Goal: Transaction & Acquisition: Register for event/course

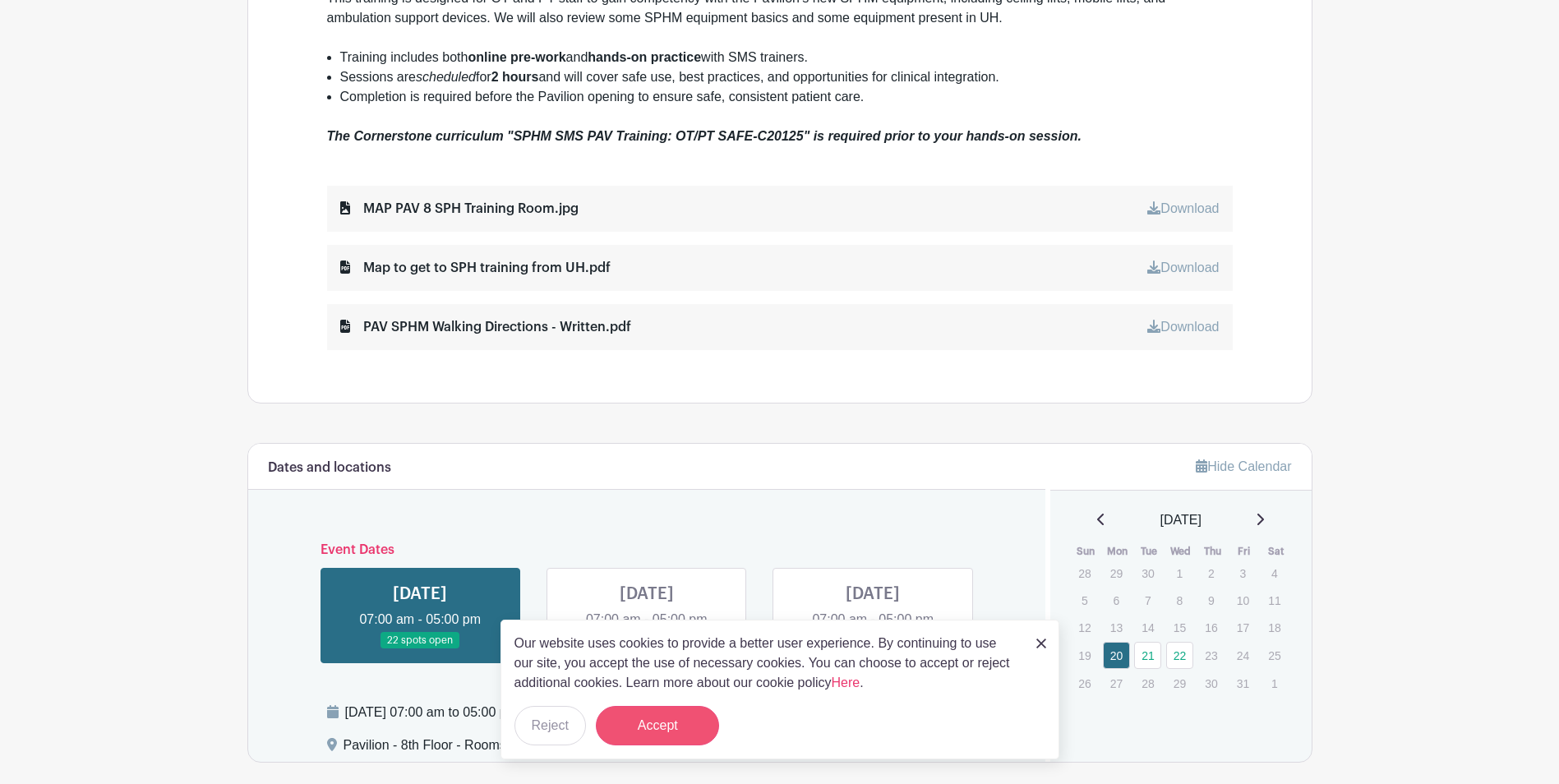
scroll to position [739, 0]
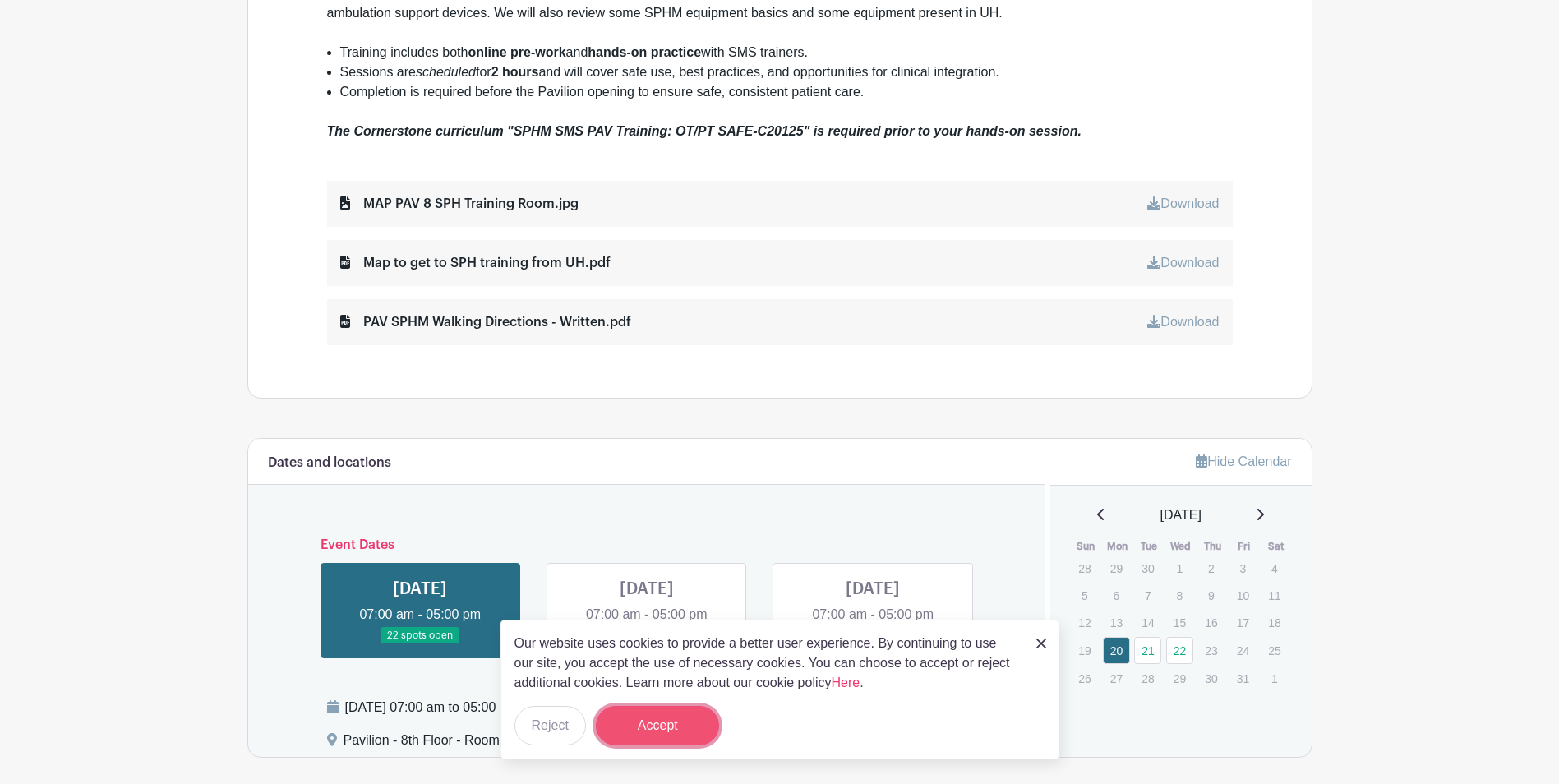
click at [679, 726] on button "Accept" at bounding box center [657, 725] width 123 height 39
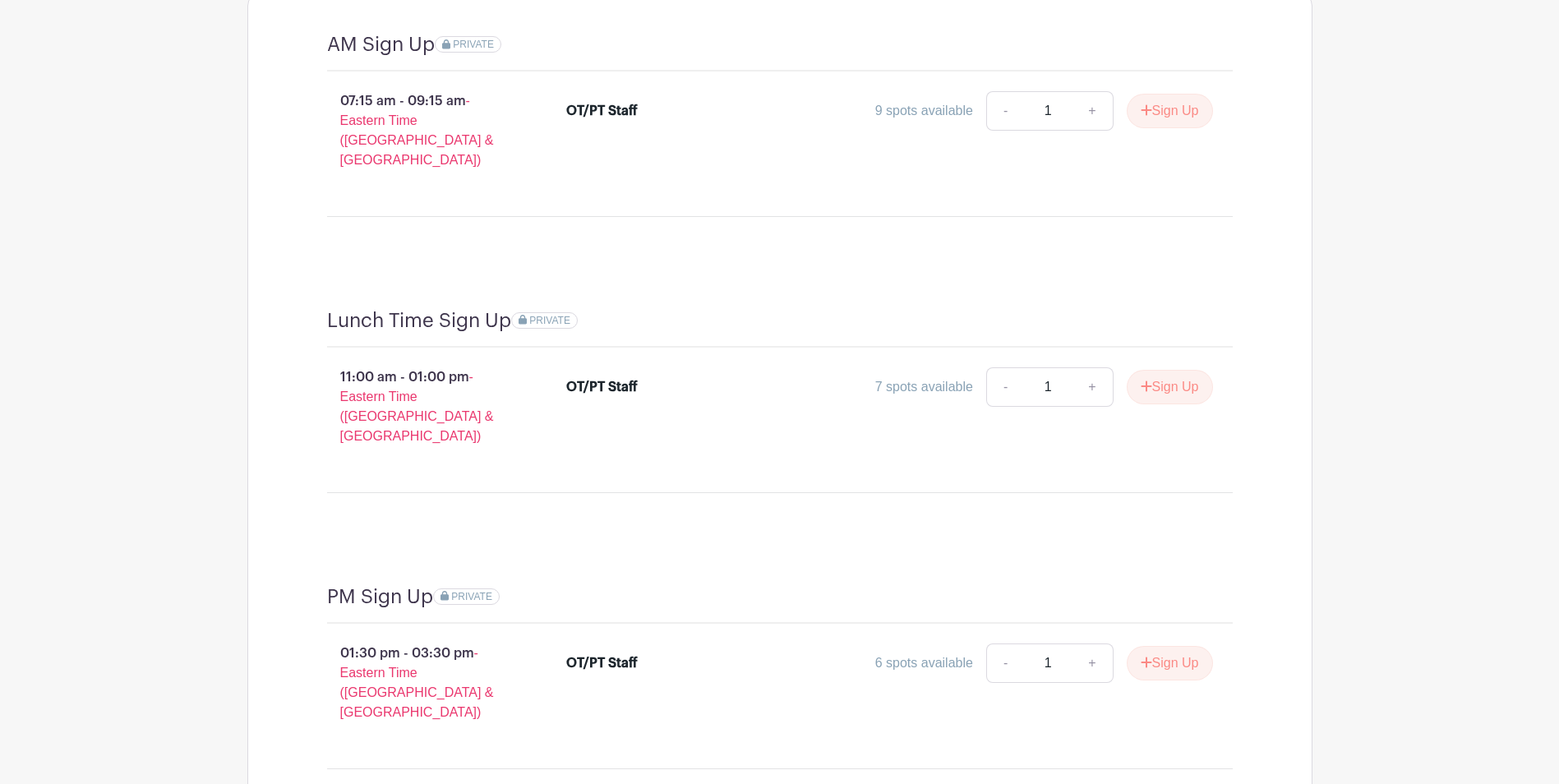
scroll to position [1133, 0]
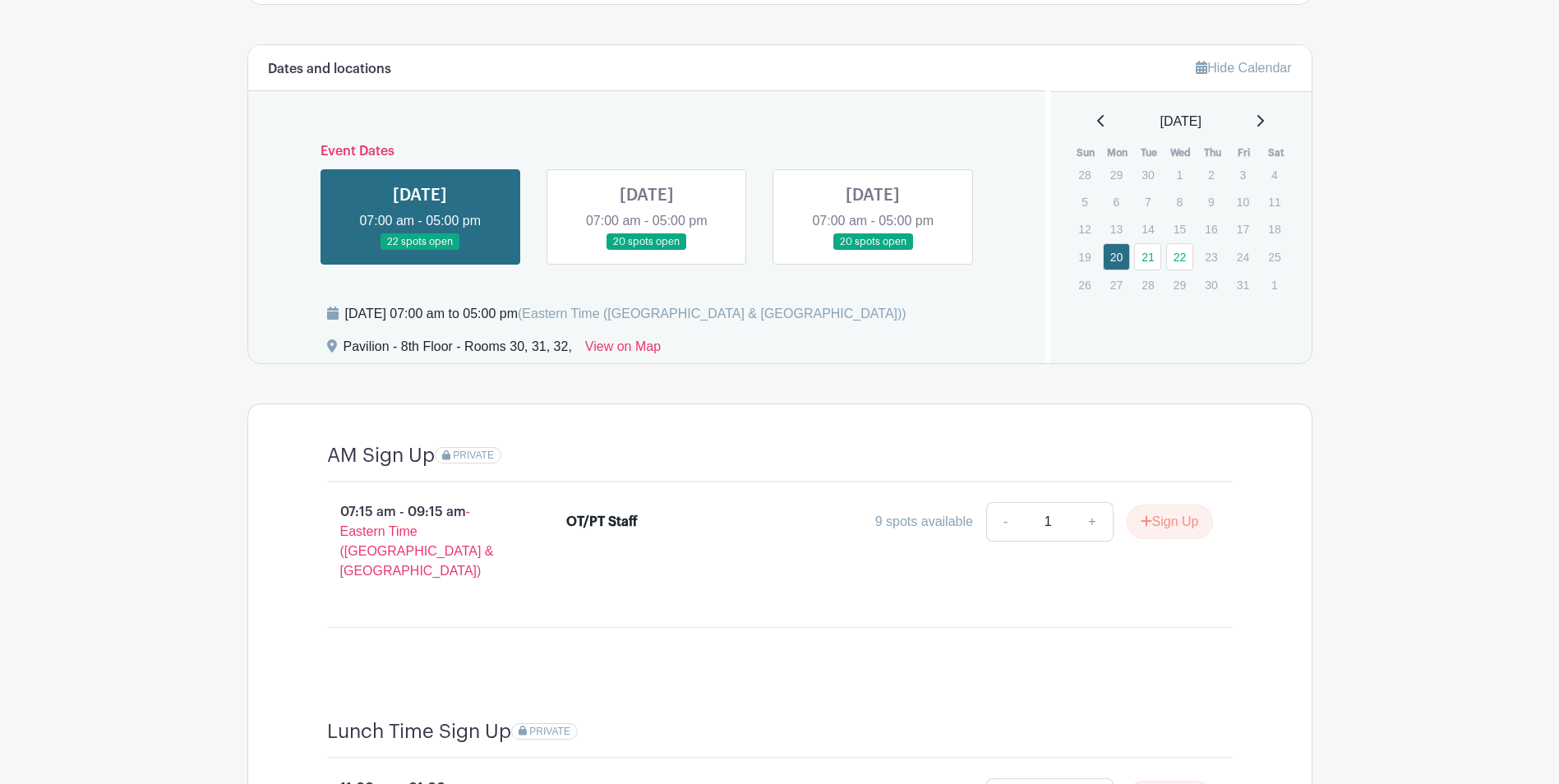
click at [873, 250] on link at bounding box center [873, 250] width 0 height 0
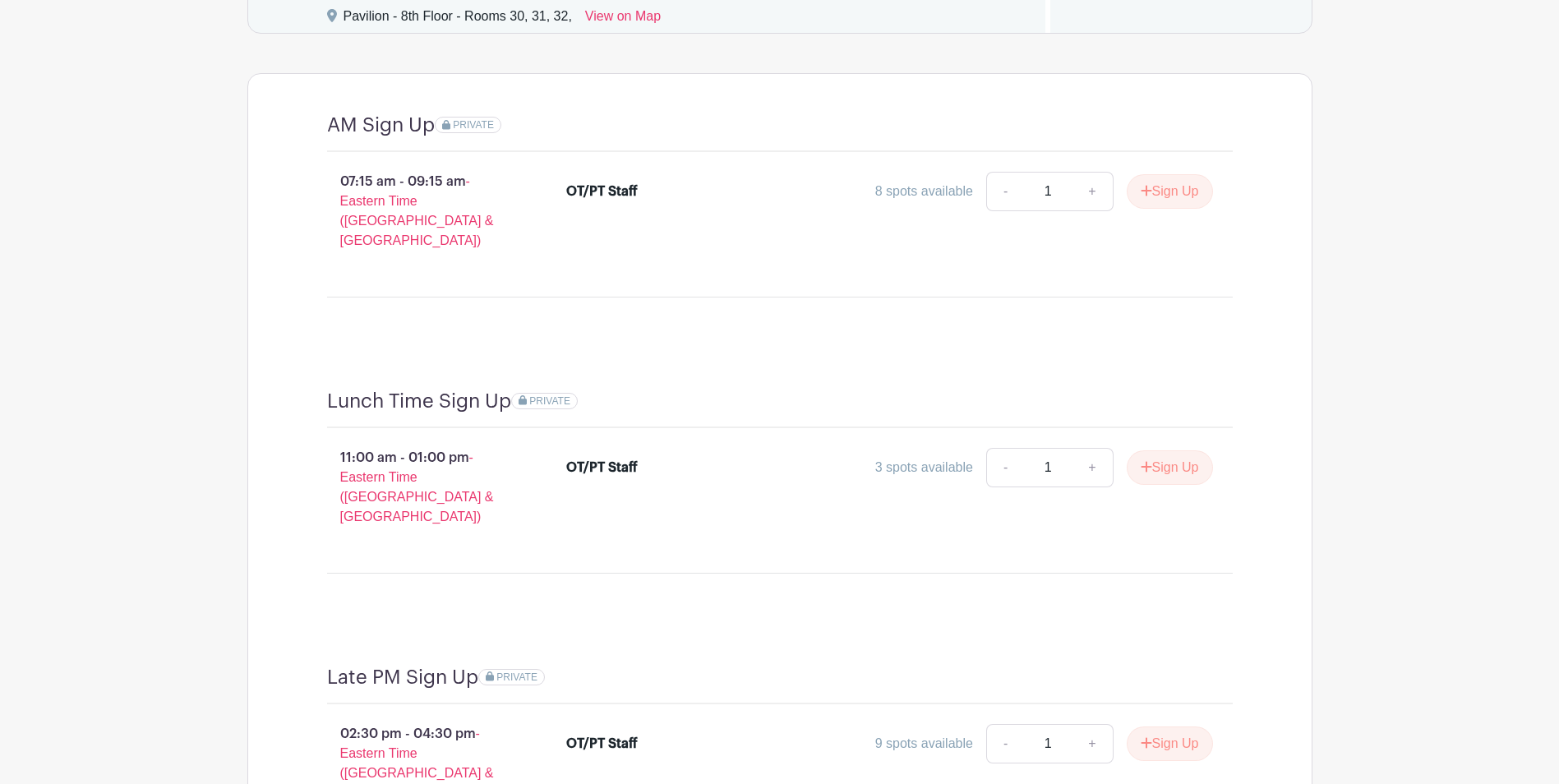
scroll to position [1462, 0]
click at [1165, 452] on button "Sign Up" at bounding box center [1170, 469] width 87 height 35
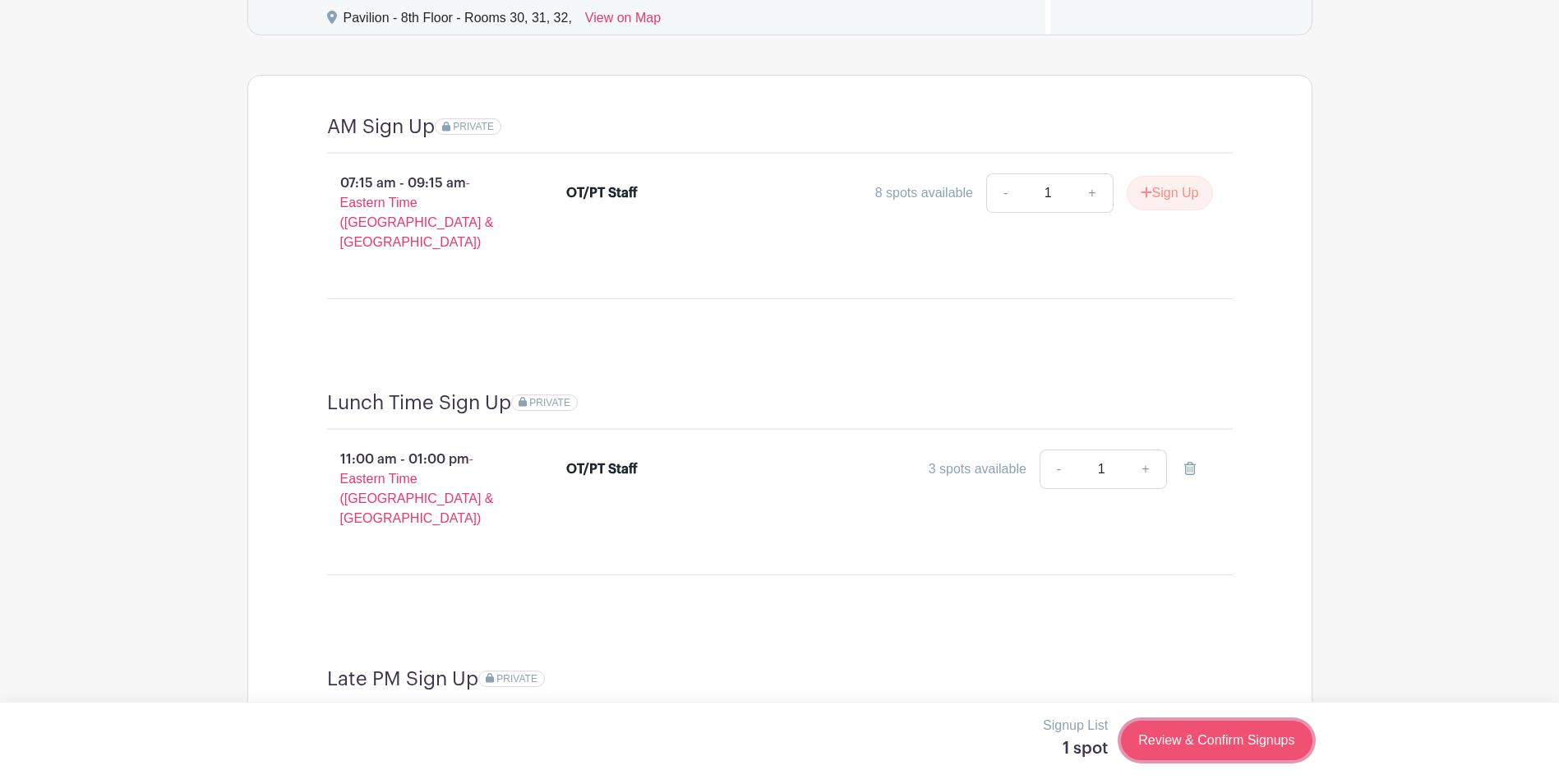
click at [1231, 752] on link "Review & Confirm Signups" at bounding box center [1216, 740] width 191 height 39
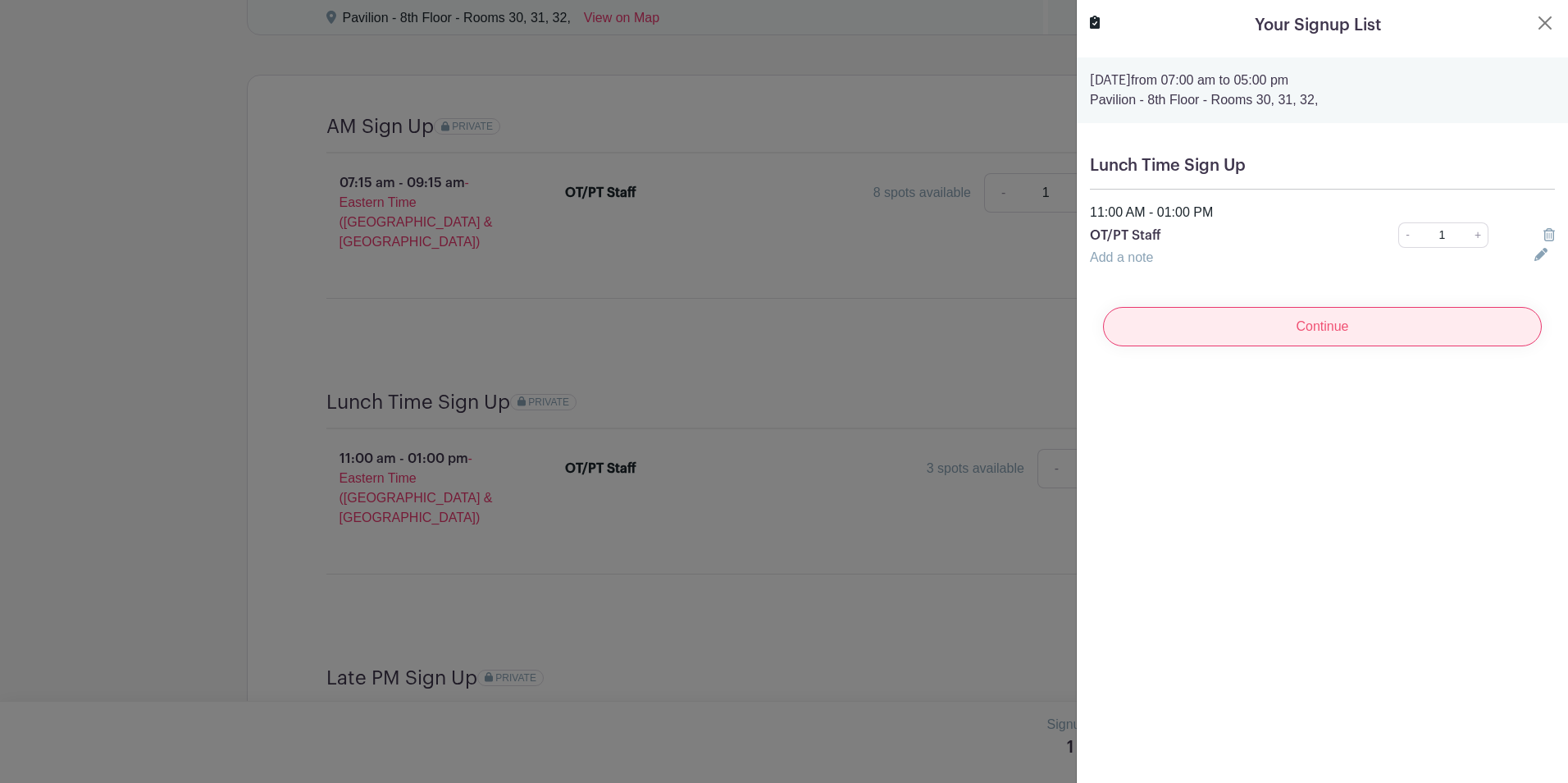
click at [1300, 326] on input "Continue" at bounding box center [1322, 326] width 439 height 39
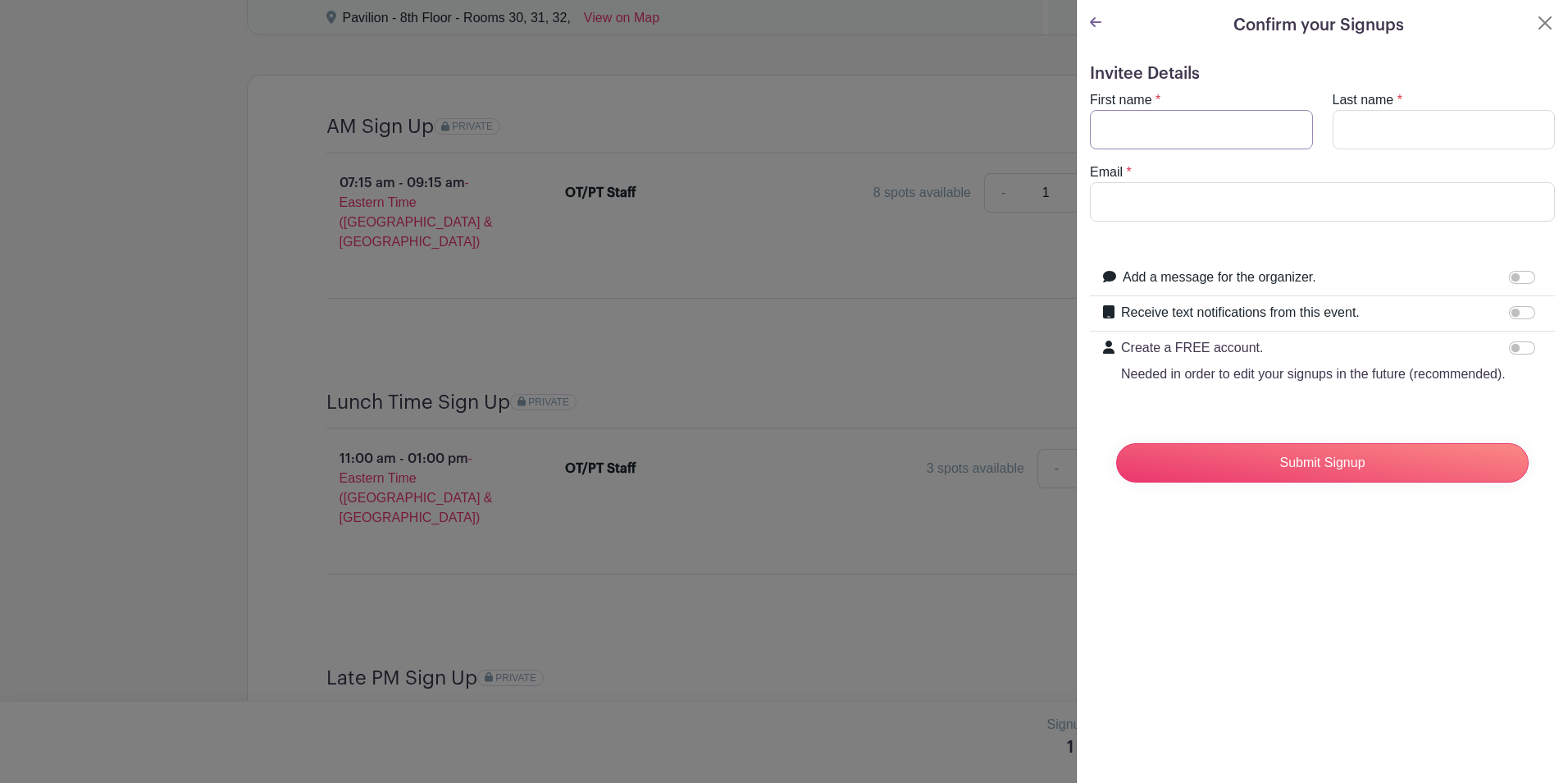
click at [1168, 131] on input "First name" at bounding box center [1201, 129] width 223 height 39
type input "[PERSON_NAME]"
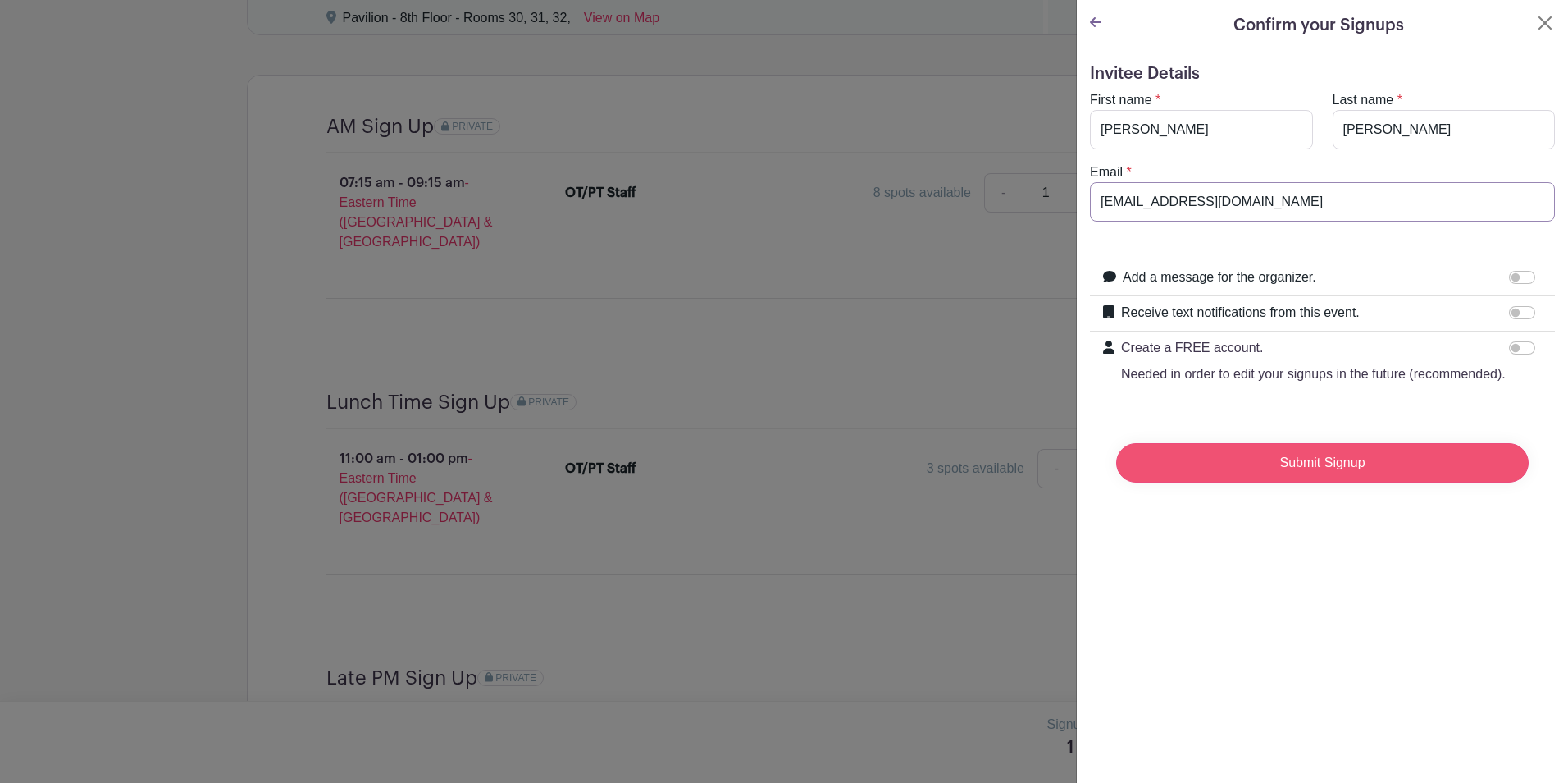
type input "[EMAIL_ADDRESS][DOMAIN_NAME]"
click at [1258, 477] on input "Submit Signup" at bounding box center [1322, 462] width 413 height 39
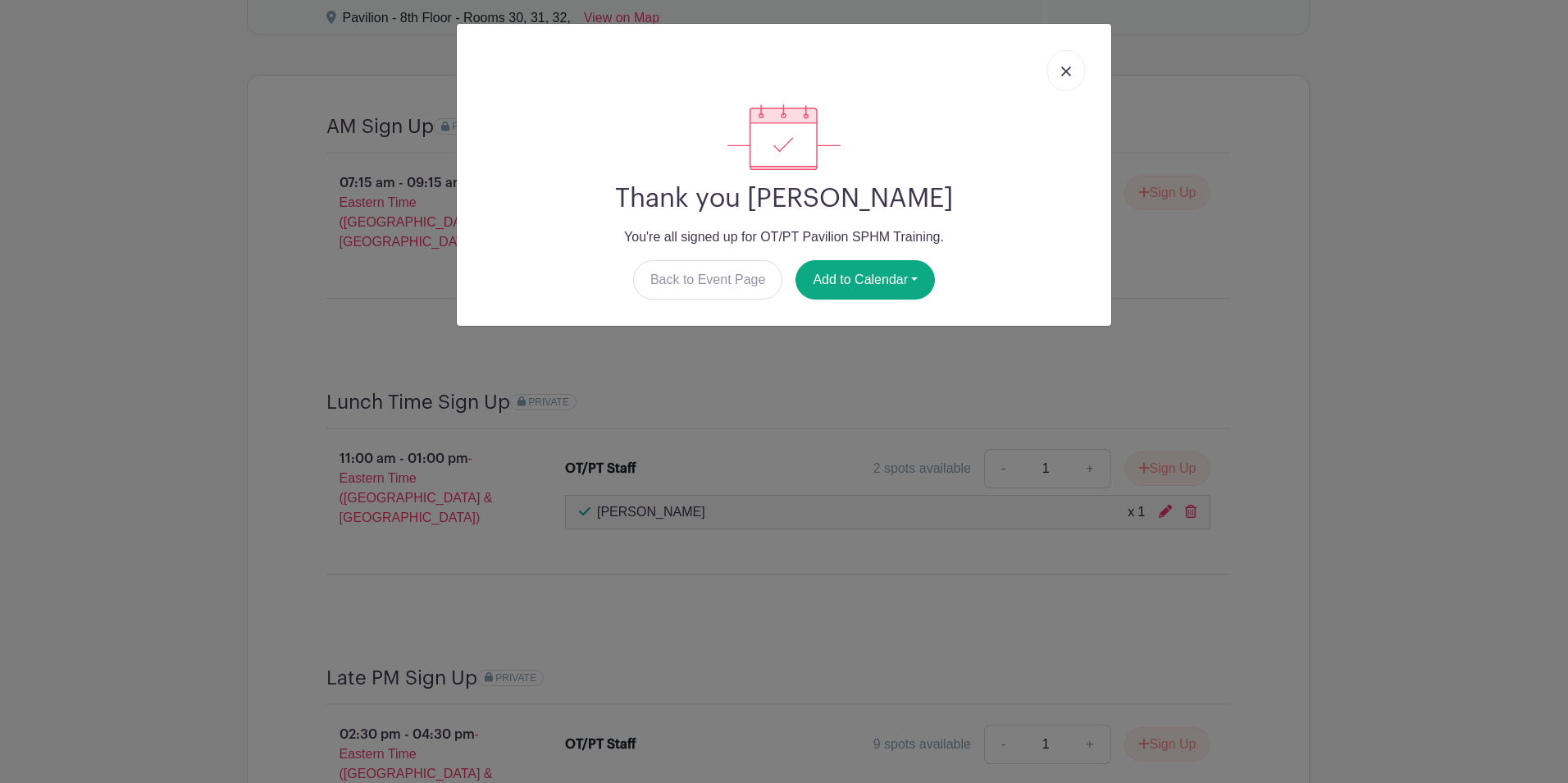
click at [1071, 71] on img at bounding box center [1067, 71] width 10 height 10
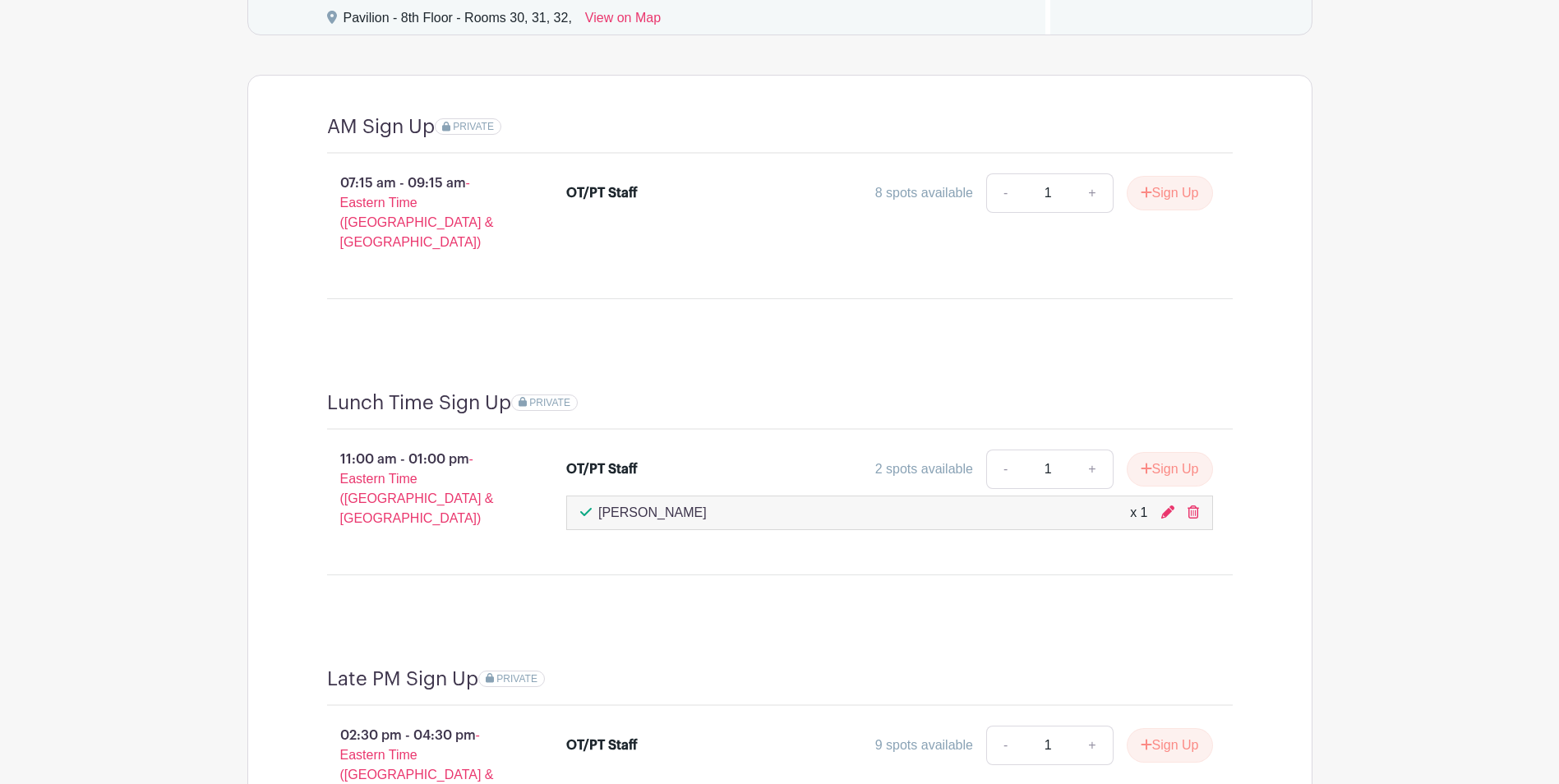
scroll to position [1215, 0]
